Goal: Navigation & Orientation: Understand site structure

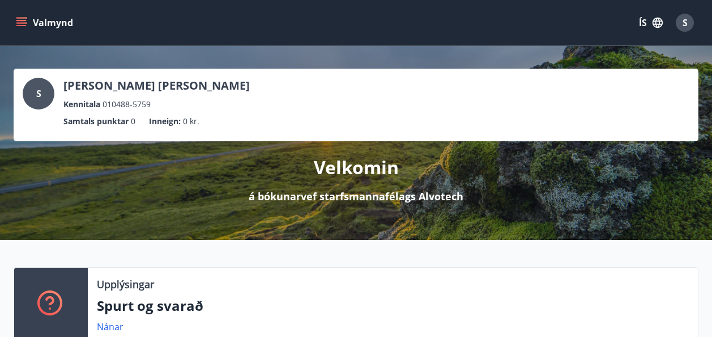
click at [24, 18] on icon "menu" at bounding box center [22, 18] width 12 height 1
click at [651, 25] on button "ÍS" at bounding box center [651, 22] width 36 height 20
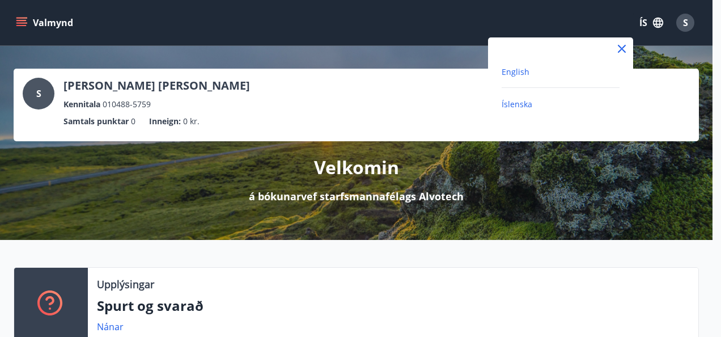
click at [516, 75] on span "English" at bounding box center [515, 71] width 28 height 11
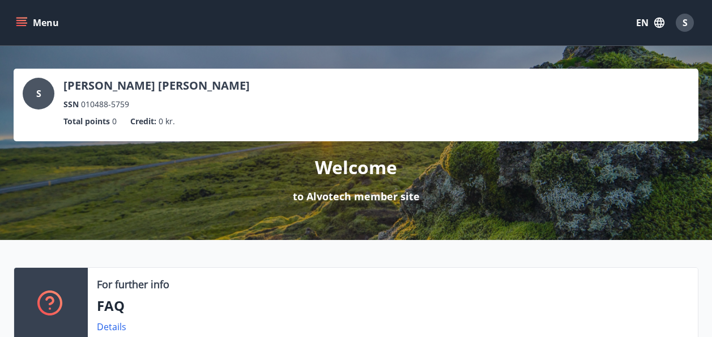
click at [23, 18] on icon "menu" at bounding box center [22, 18] width 12 height 1
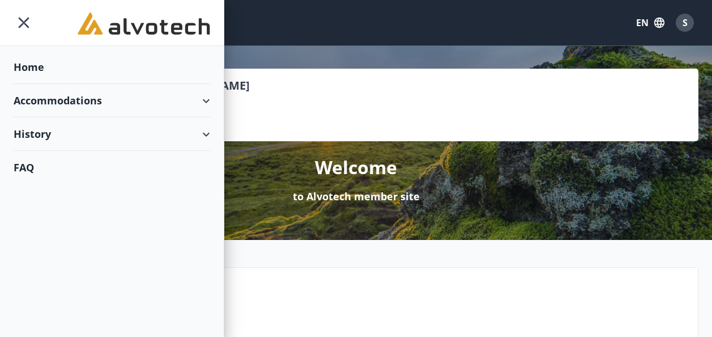
click at [205, 97] on div "Accommodations" at bounding box center [112, 100] width 197 height 33
click at [27, 70] on div "Home" at bounding box center [112, 66] width 197 height 33
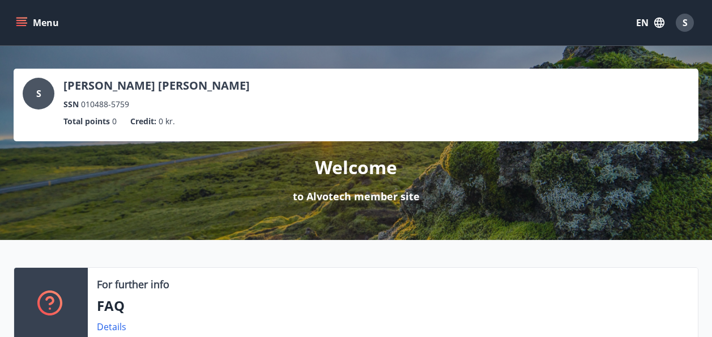
click at [24, 23] on icon "menu" at bounding box center [22, 22] width 12 height 1
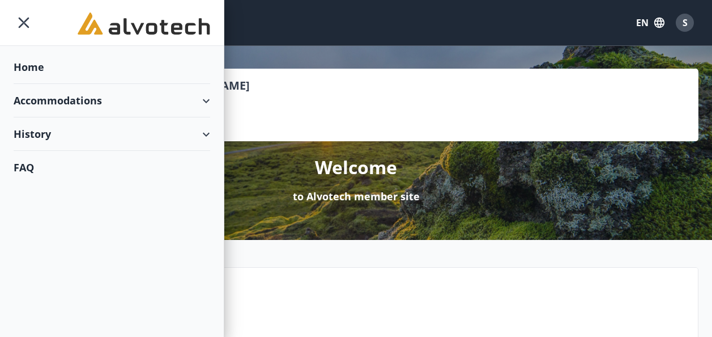
click at [202, 137] on div "History" at bounding box center [112, 133] width 197 height 33
click at [41, 205] on div "Points" at bounding box center [112, 210] width 178 height 24
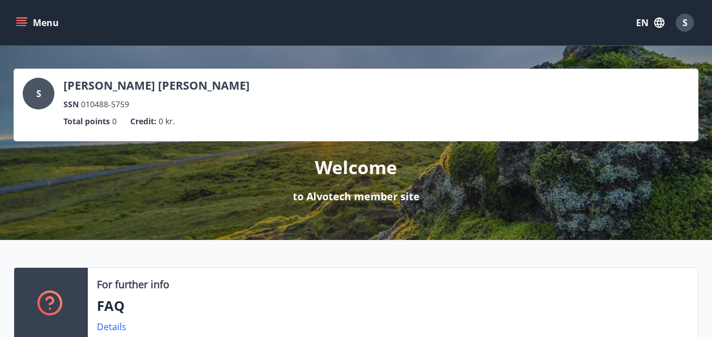
click at [15, 20] on button "Menu" at bounding box center [39, 22] width 50 height 20
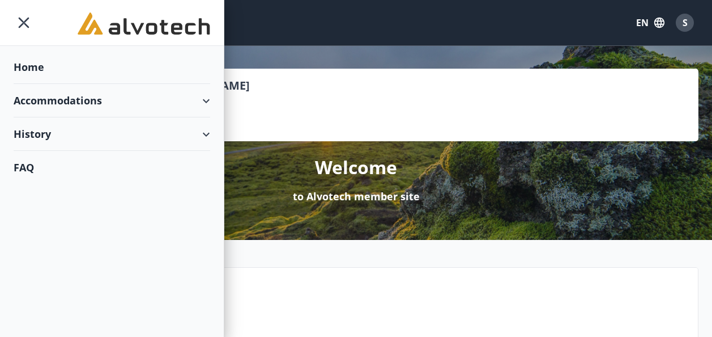
click at [26, 65] on div "Home" at bounding box center [112, 66] width 197 height 33
